Goal: Understand process/instructions: Learn how to perform a task or action

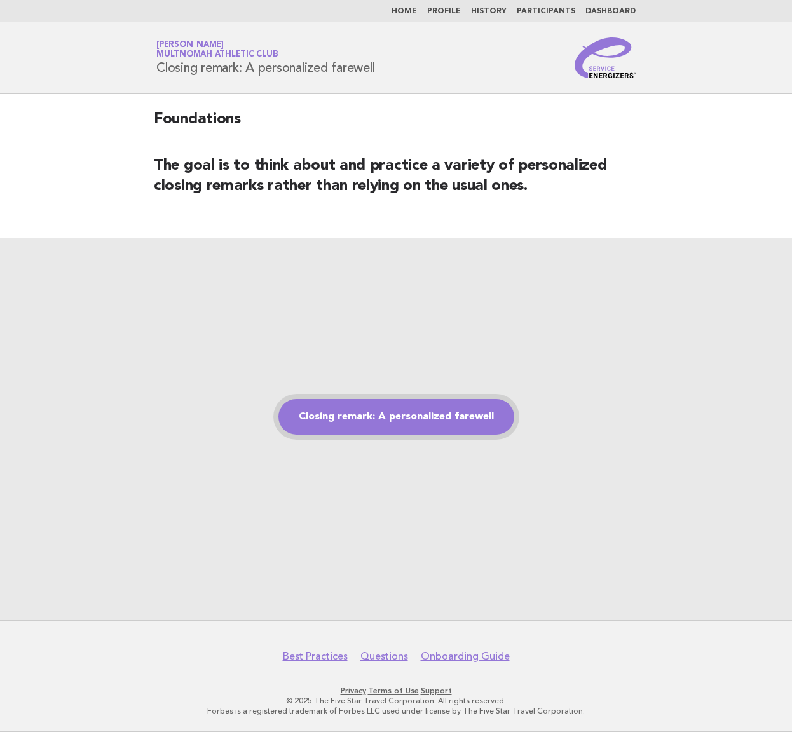
click at [347, 420] on link "Closing remark: A personalized farewell" at bounding box center [396, 417] width 236 height 36
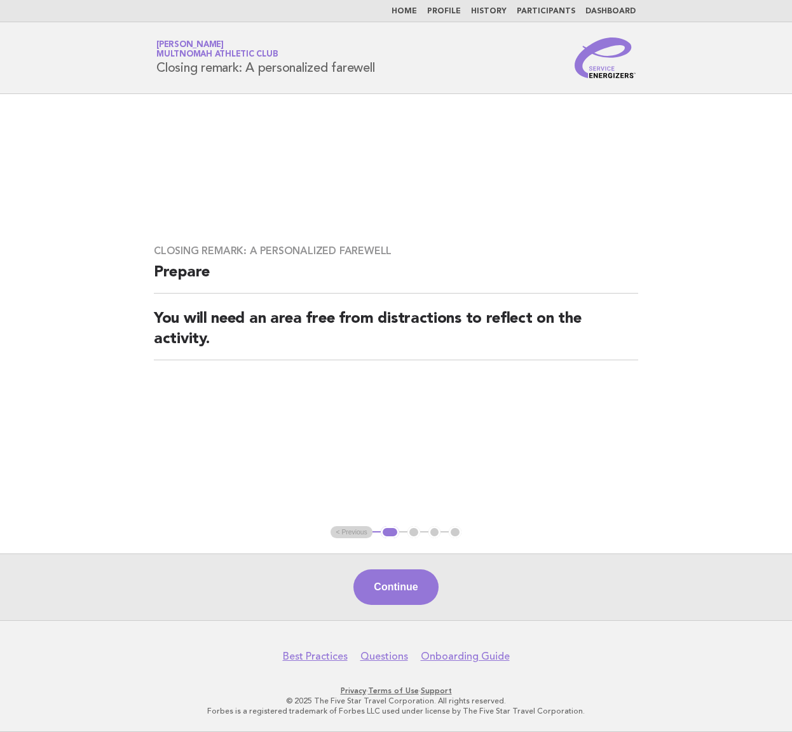
click at [378, 567] on div "Continue" at bounding box center [396, 587] width 792 height 67
click at [378, 573] on button "Continue" at bounding box center [395, 588] width 85 height 36
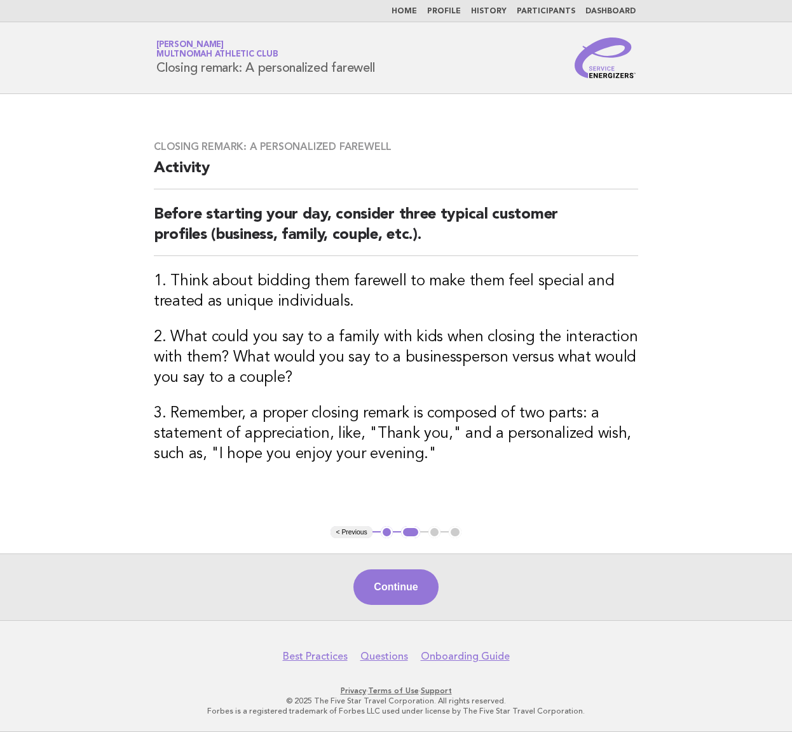
click at [408, 582] on button "Continue" at bounding box center [395, 588] width 85 height 36
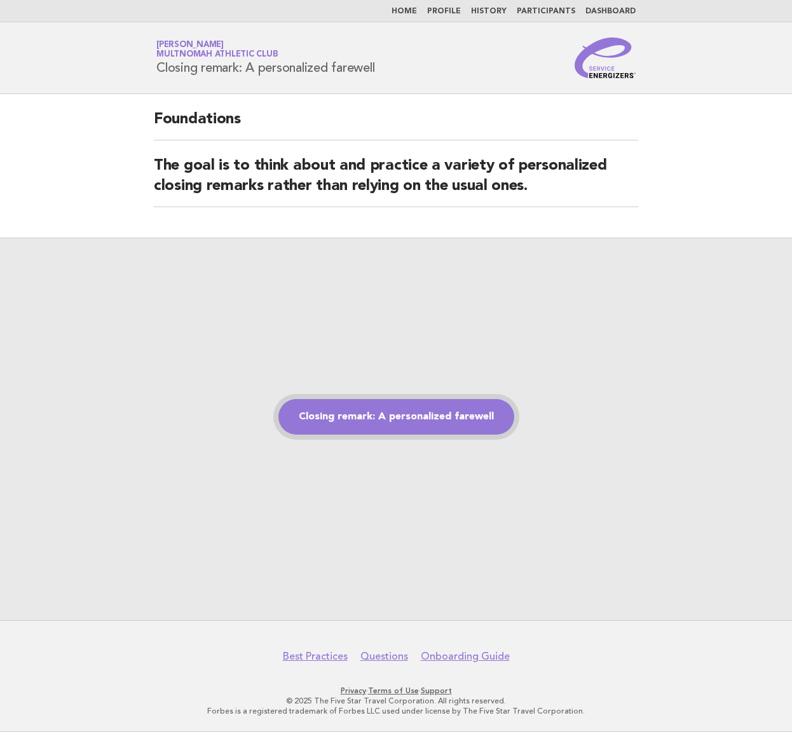
click at [363, 416] on link "Closing remark: A personalized farewell" at bounding box center [396, 417] width 236 height 36
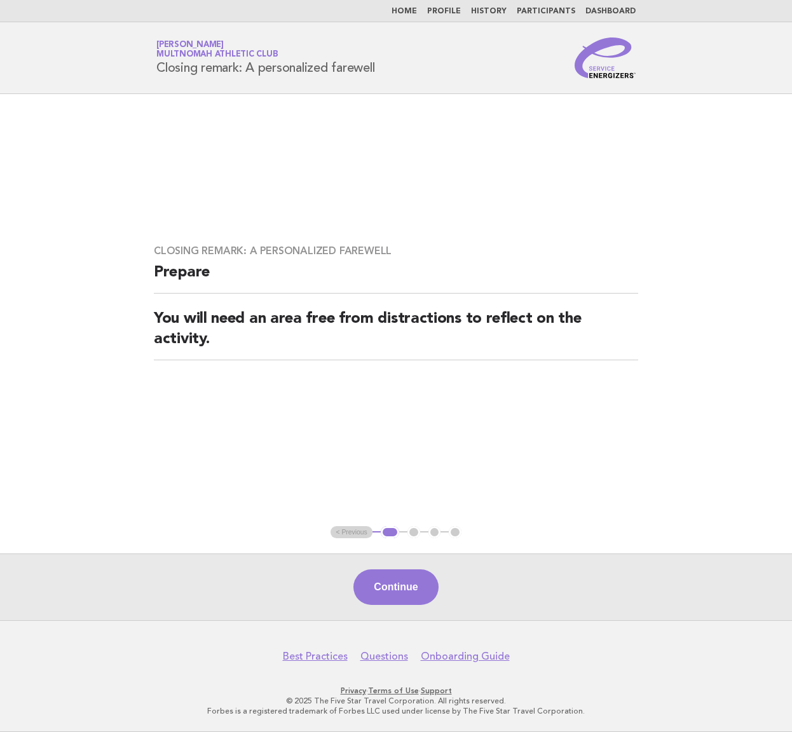
click at [396, 600] on button "Continue" at bounding box center [395, 588] width 85 height 36
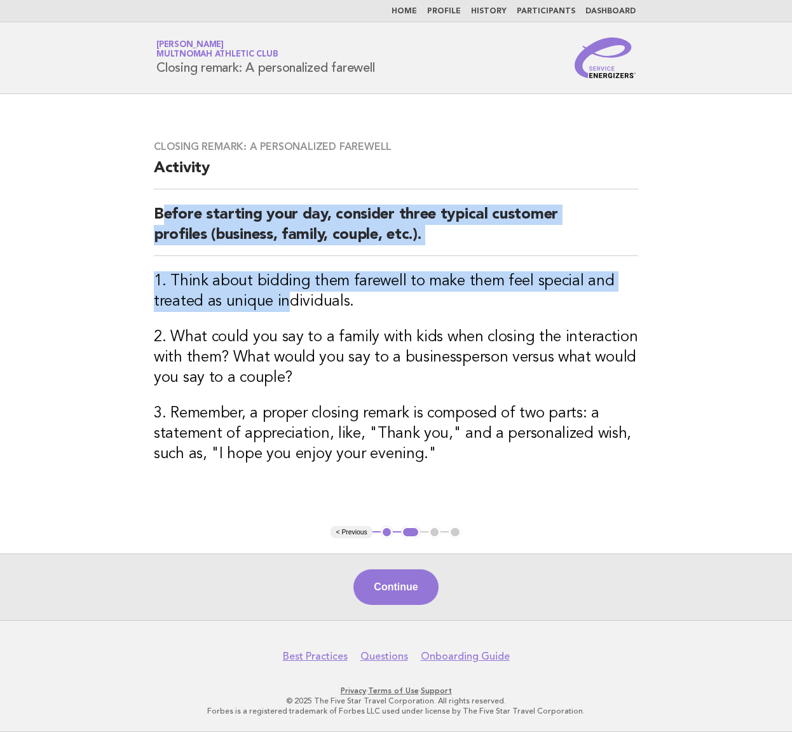
drag, startPoint x: 160, startPoint y: 214, endPoint x: 281, endPoint y: 293, distance: 144.8
click at [281, 293] on div "Closing remark: A personalized farewell Activity Before starting your day, cons…" at bounding box center [396, 310] width 515 height 370
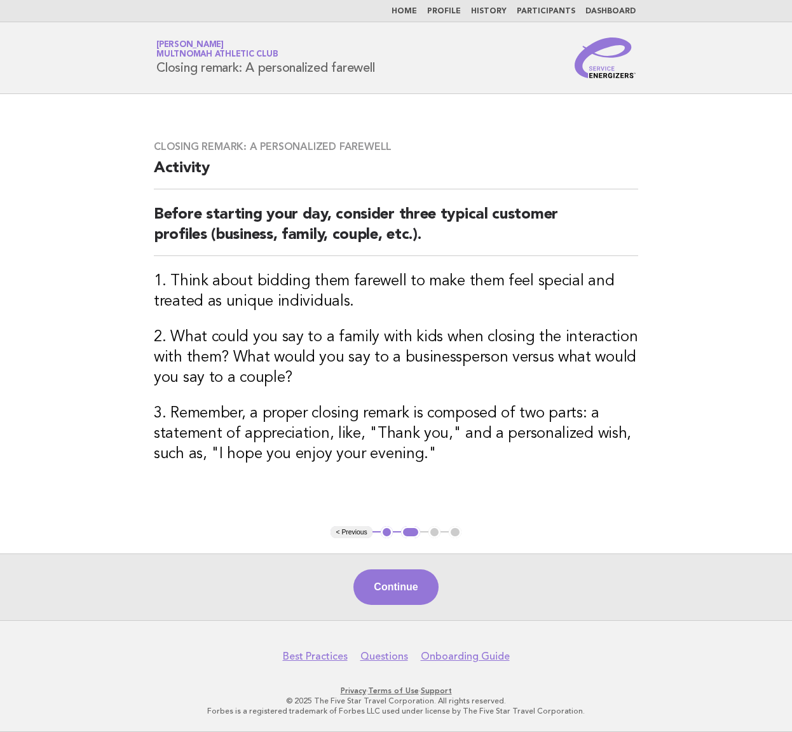
drag, startPoint x: 281, startPoint y: 292, endPoint x: 268, endPoint y: 284, distance: 14.8
click at [281, 291] on h3 "1. Think about bidding them farewell to make them feel special and treated as u…" at bounding box center [396, 291] width 484 height 41
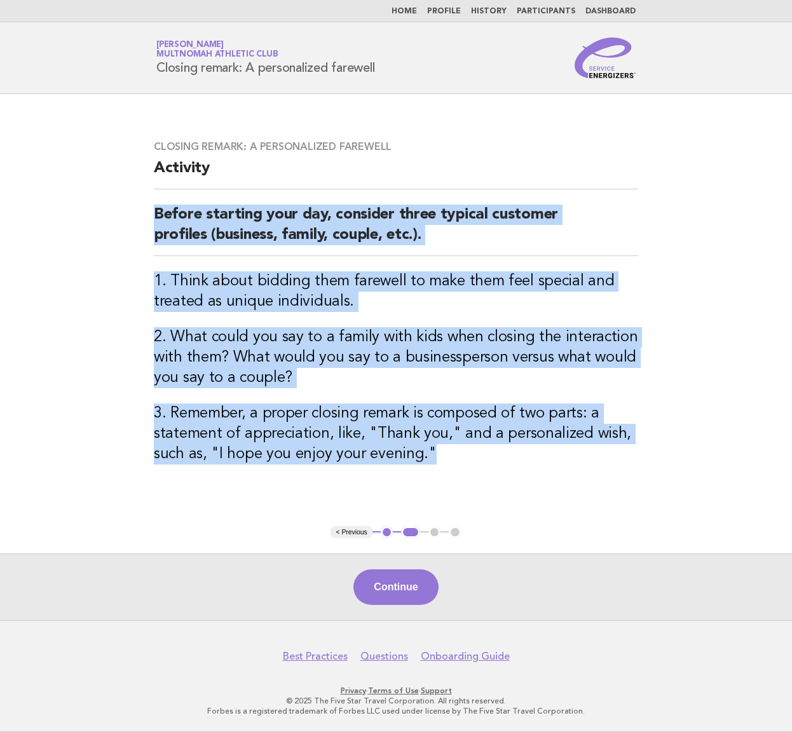
drag, startPoint x: 155, startPoint y: 210, endPoint x: 442, endPoint y: 453, distance: 375.7
click at [451, 460] on div "Closing remark: A personalized farewell Activity Before starting your day, cons…" at bounding box center [396, 310] width 515 height 370
copy div "Before starting your day, consider three typical customer profiles (business, f…"
click at [395, 587] on button "Continue" at bounding box center [395, 588] width 85 height 36
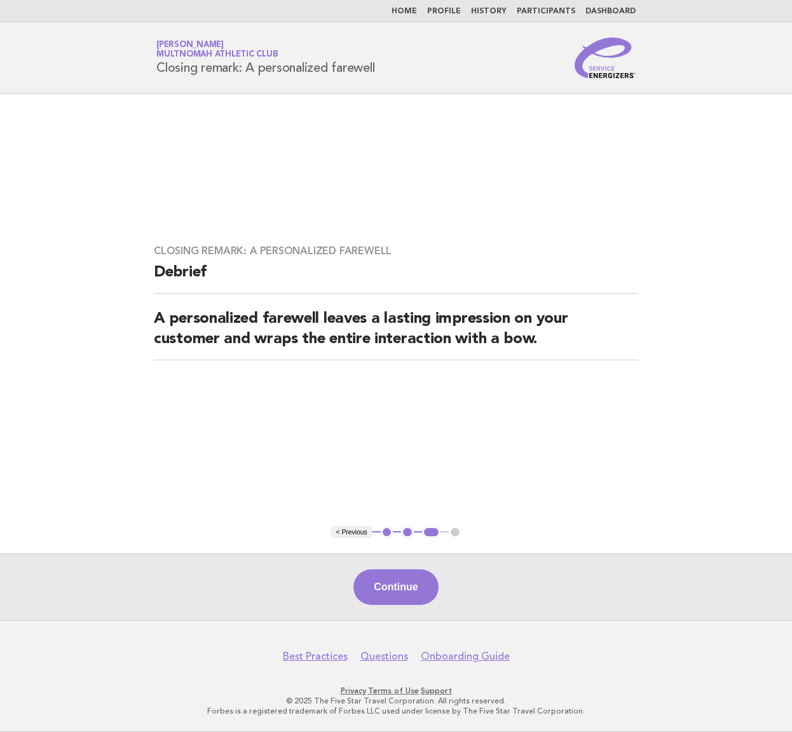
click at [409, 584] on button "Continue" at bounding box center [395, 588] width 85 height 36
